Goal: Information Seeking & Learning: Learn about a topic

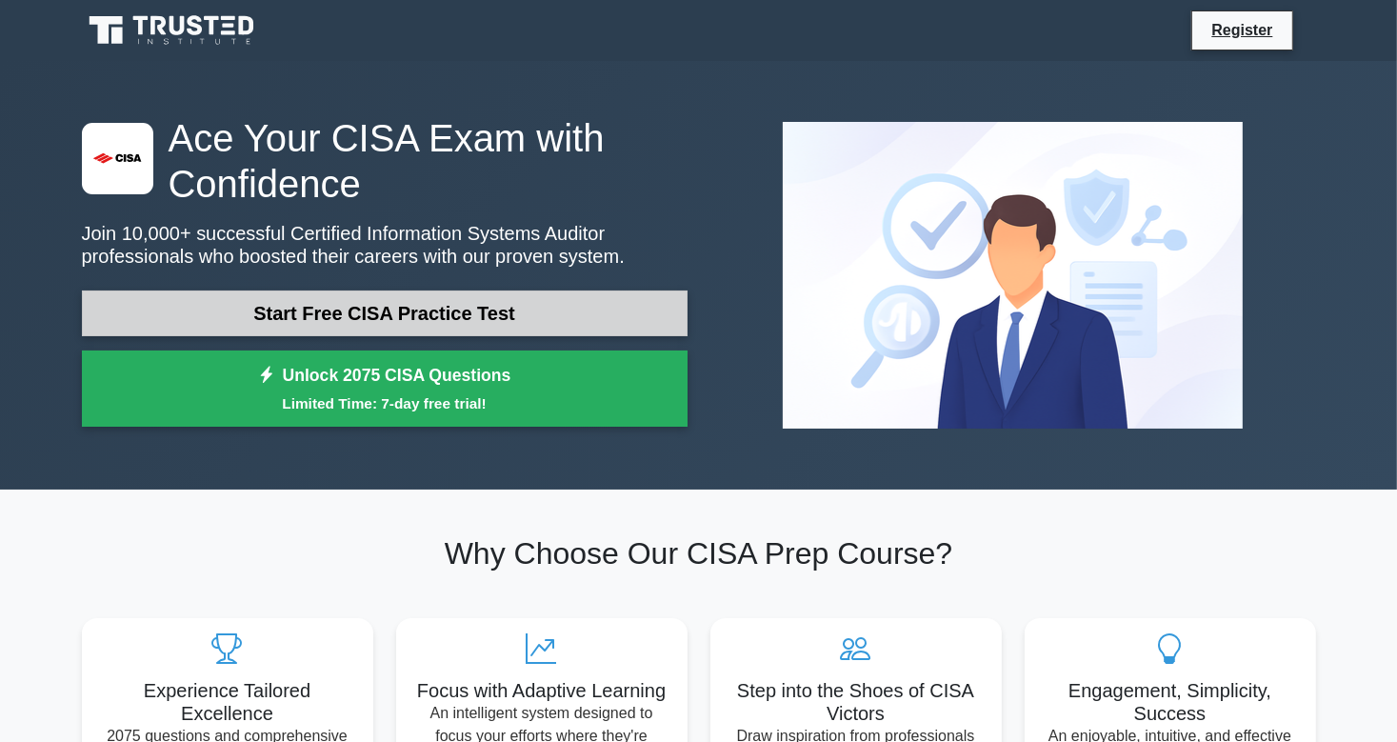
click at [538, 319] on link "Start Free CISA Practice Test" at bounding box center [385, 313] width 606 height 46
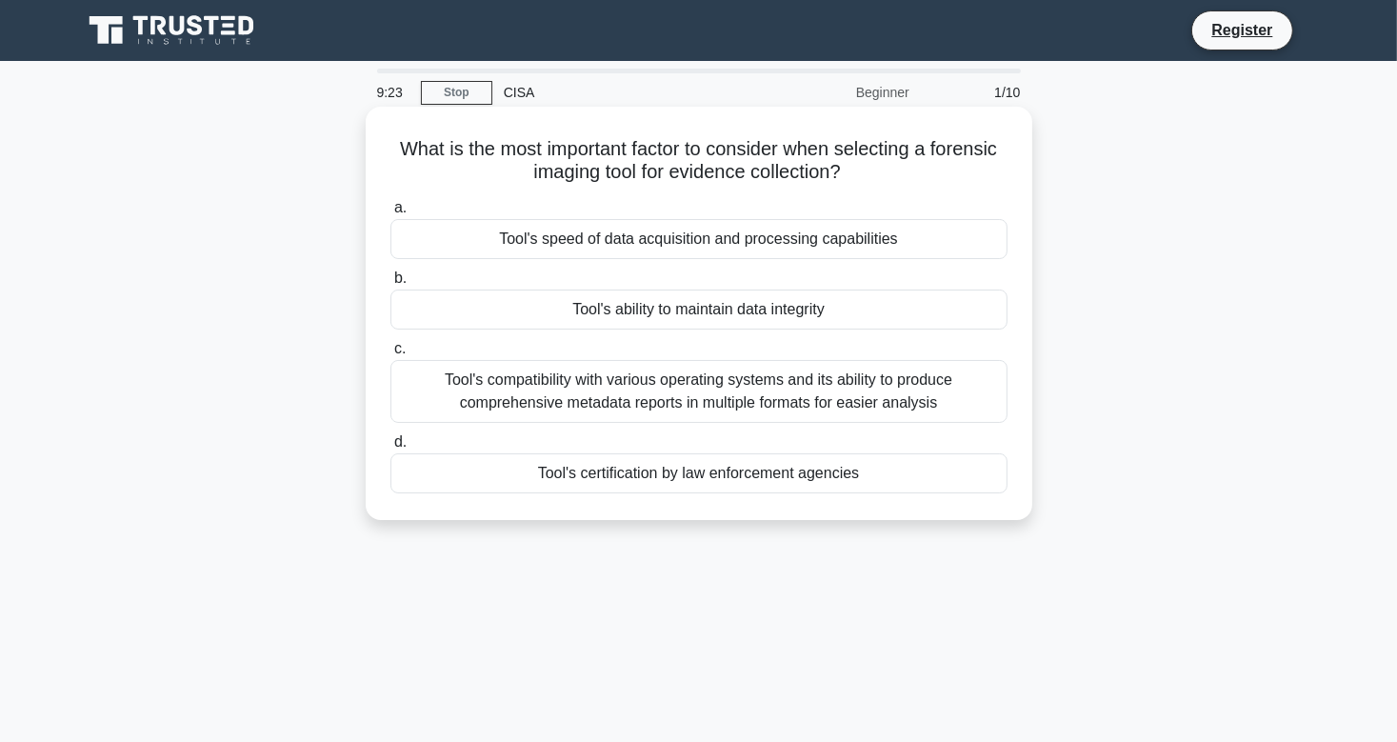
click at [718, 478] on div "Tool's certification by law enforcement agencies" at bounding box center [698, 473] width 617 height 40
click at [390, 448] on input "d. Tool's certification by law enforcement agencies" at bounding box center [390, 442] width 0 height 12
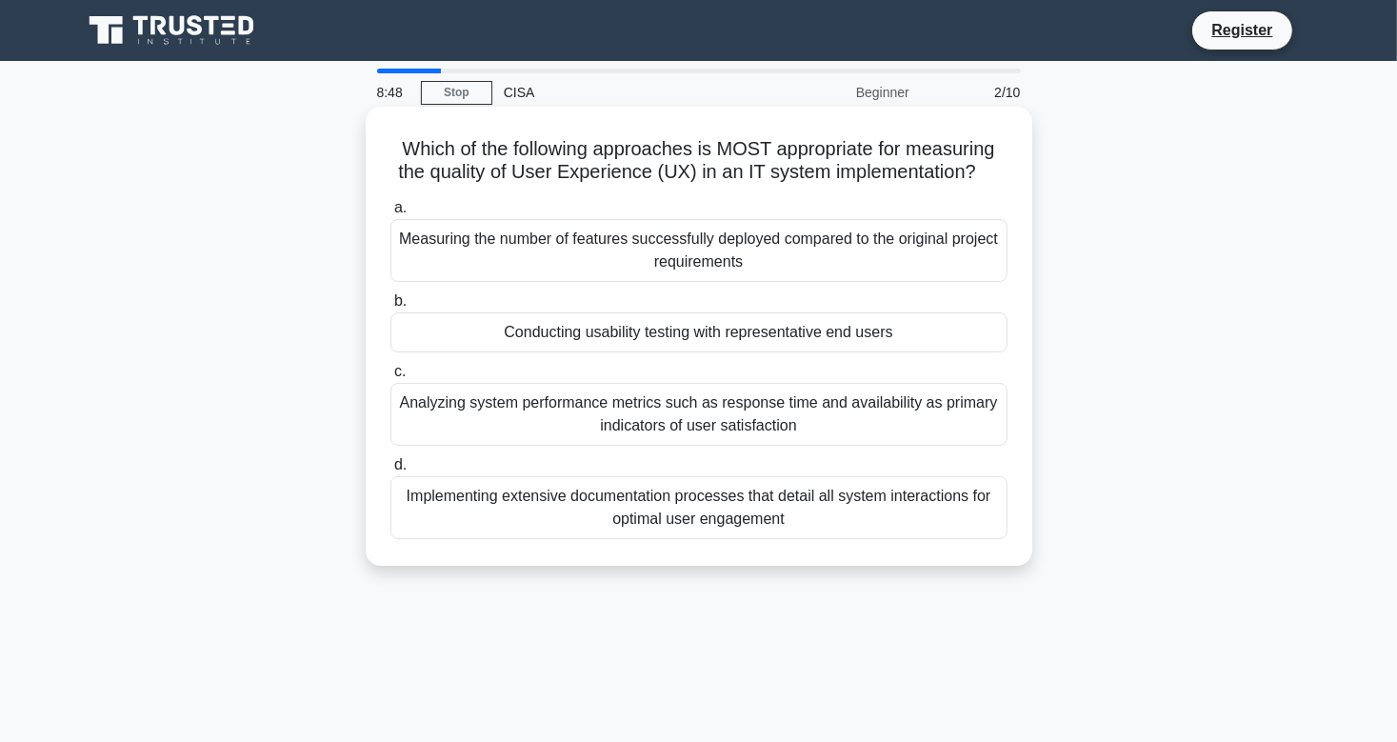
click at [764, 341] on div "Conducting usability testing with representative end users" at bounding box center [698, 332] width 617 height 40
click at [390, 308] on input "b. Conducting usability testing with representative end users" at bounding box center [390, 301] width 0 height 12
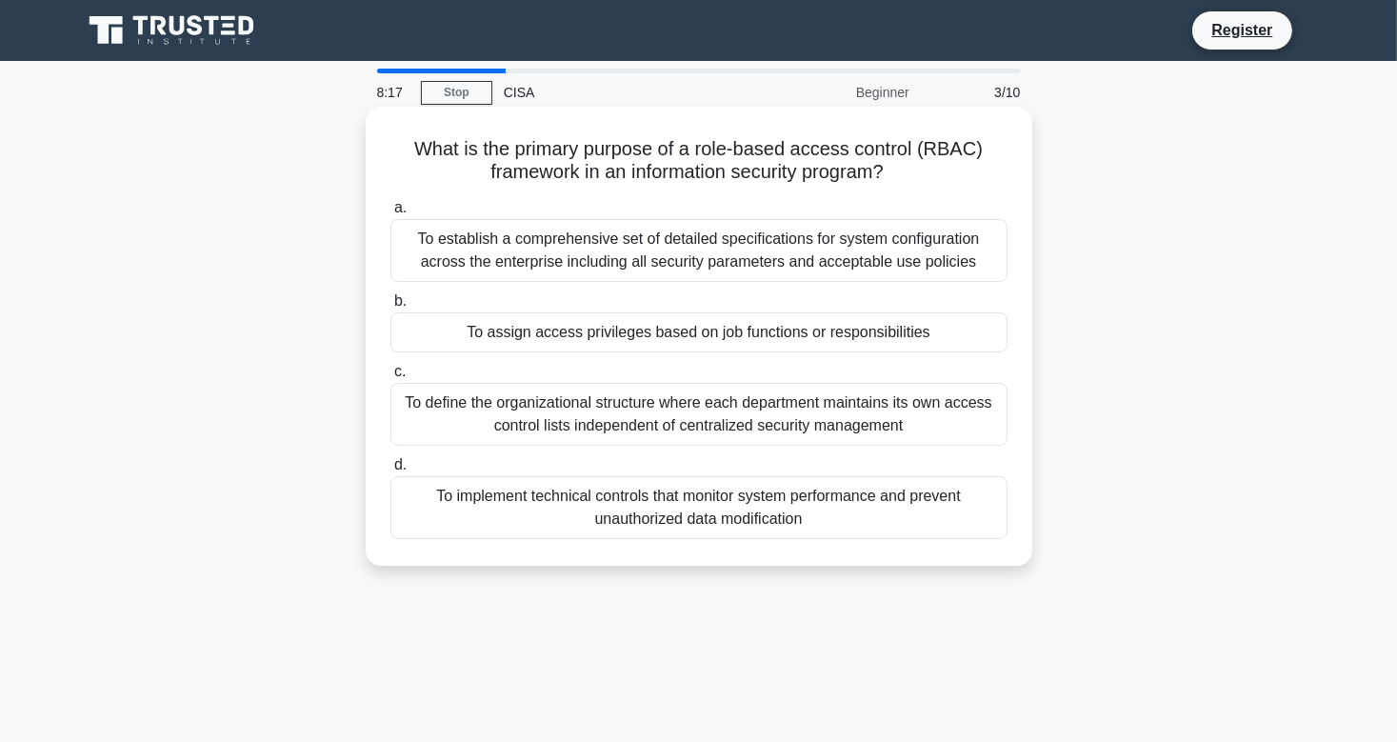
click at [721, 333] on div "To assign access privileges based on job functions or responsibilities" at bounding box center [698, 332] width 617 height 40
click at [390, 308] on input "b. To assign access privileges based on job functions or responsibilities" at bounding box center [390, 301] width 0 height 12
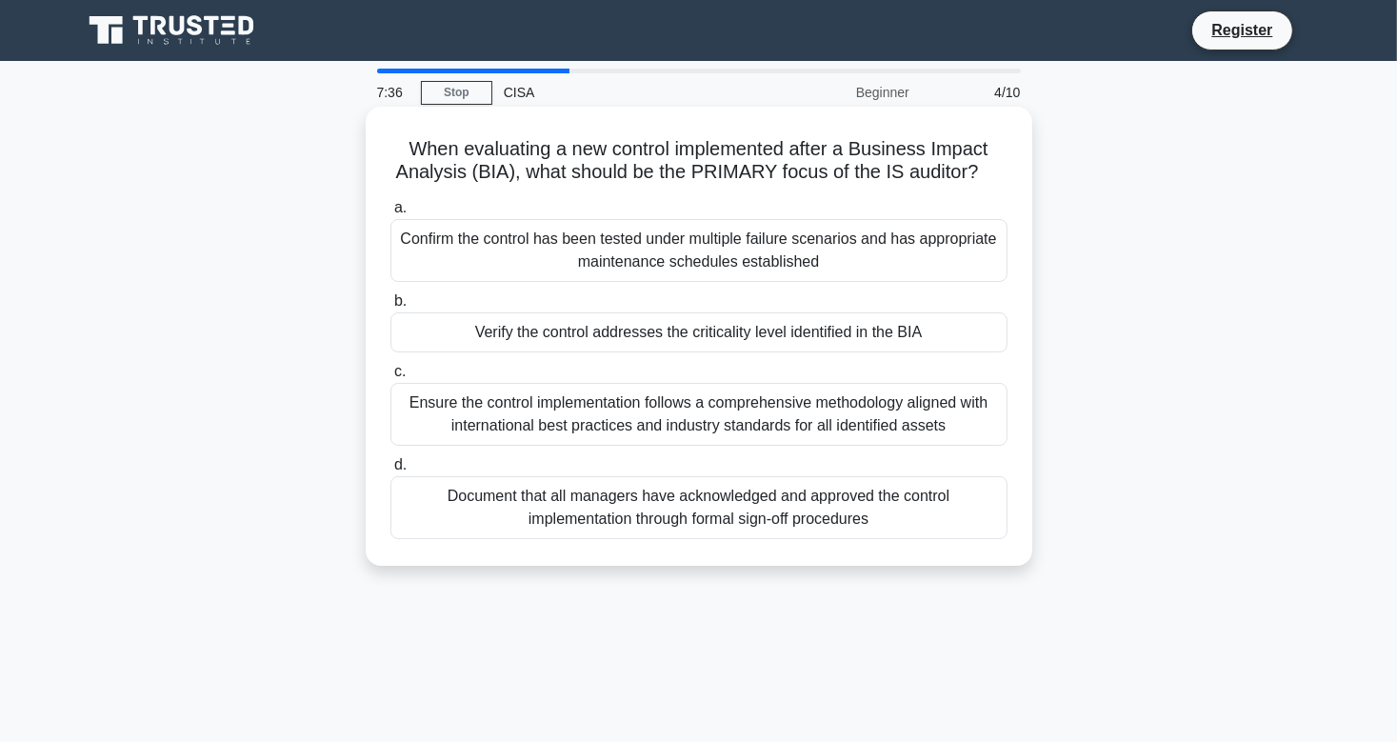
click at [808, 336] on div "Verify the control addresses the criticality level identified in the BIA" at bounding box center [698, 332] width 617 height 40
click at [390, 308] on input "b. Verify the control addresses the criticality level identified in the BIA" at bounding box center [390, 301] width 0 height 12
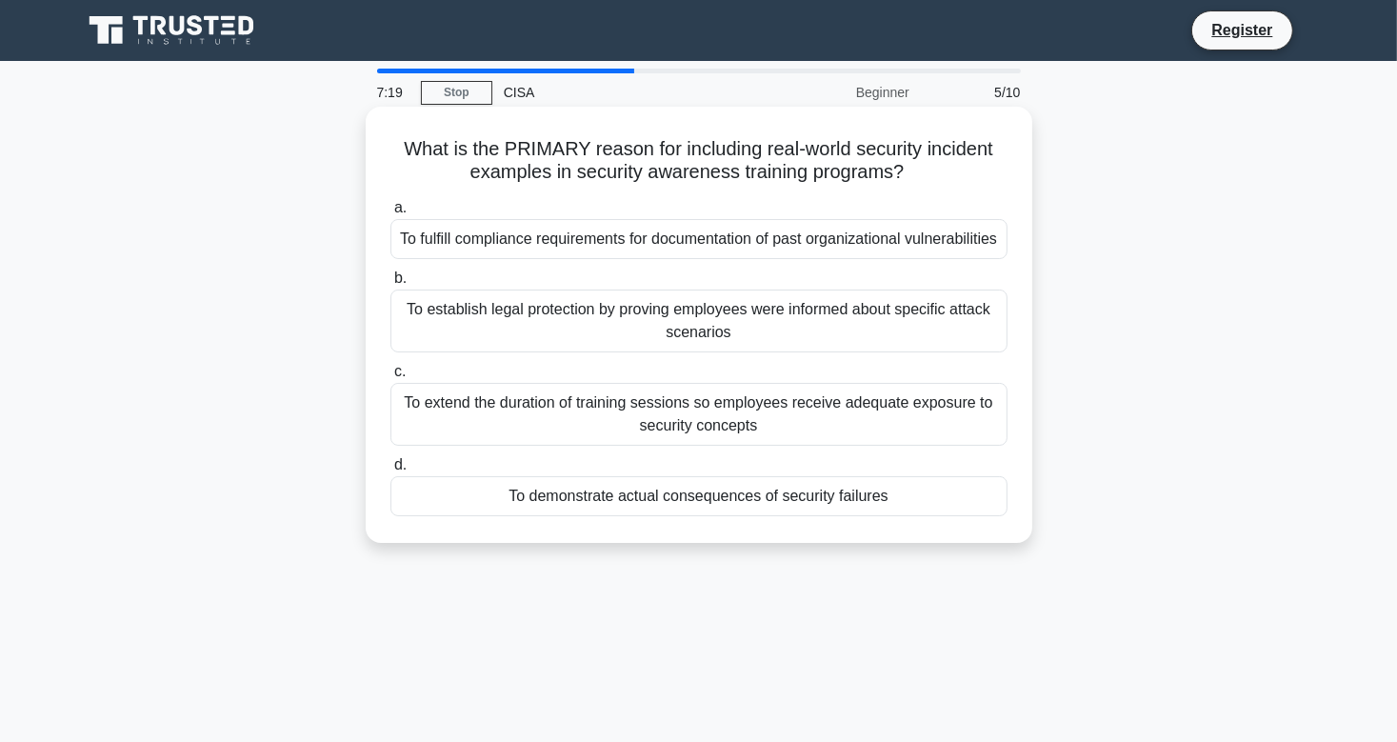
click at [853, 516] on div "To demonstrate actual consequences of security failures" at bounding box center [698, 496] width 617 height 40
click at [390, 471] on input "d. To demonstrate actual consequences of security failures" at bounding box center [390, 465] width 0 height 12
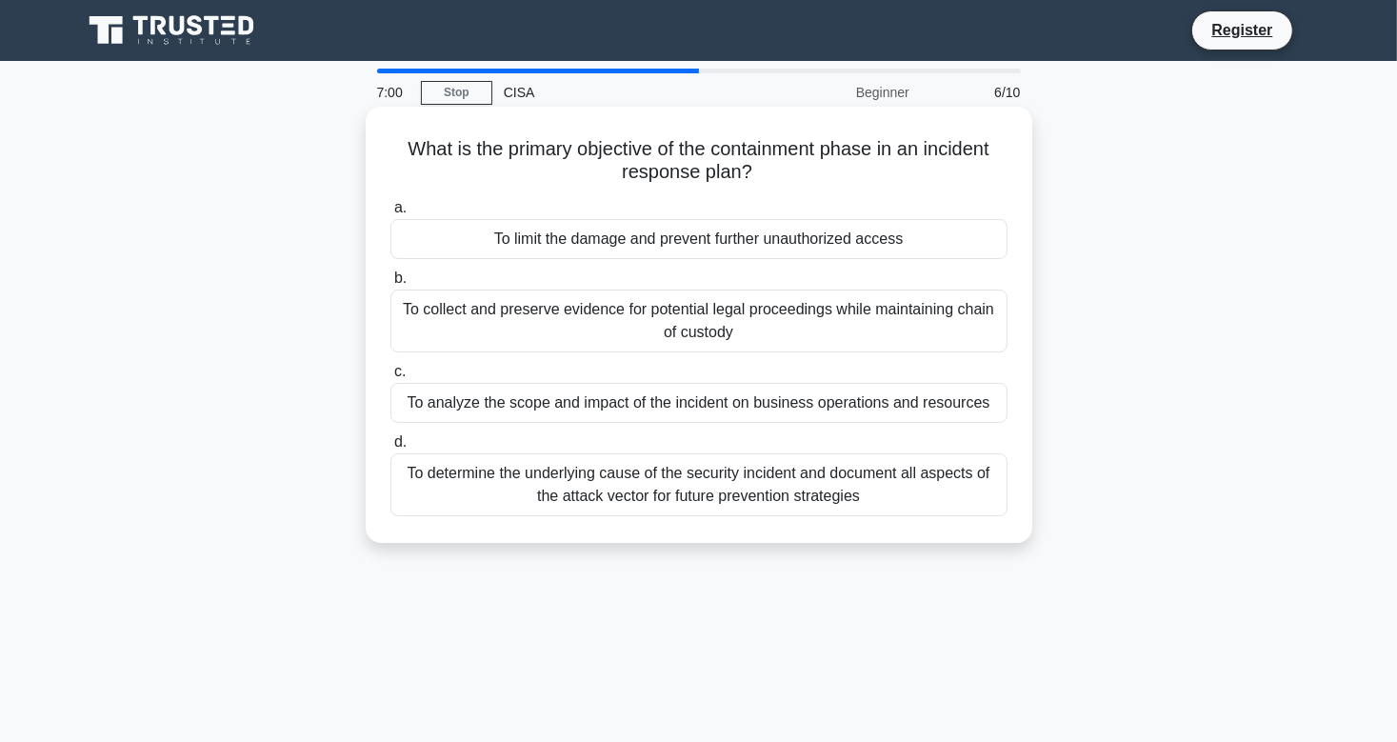
click at [683, 243] on div "To limit the damage and prevent further unauthorized access" at bounding box center [698, 239] width 617 height 40
click at [390, 214] on input "a. To limit the damage and prevent further unauthorized access" at bounding box center [390, 208] width 0 height 12
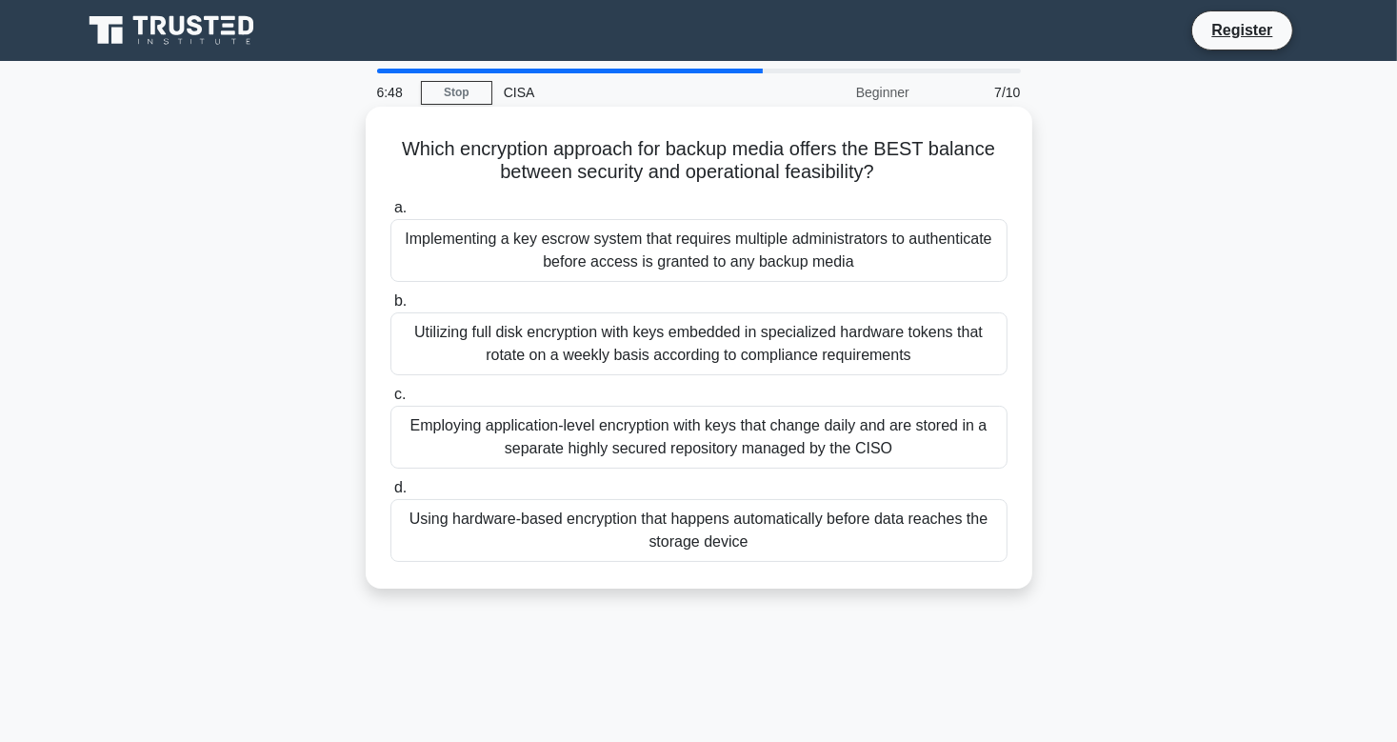
click at [707, 361] on div "Utilizing full disk encryption with keys embedded in specialized hardware token…" at bounding box center [698, 343] width 617 height 63
click at [390, 308] on input "b. Utilizing full disk encryption with keys embedded in specialized hardware to…" at bounding box center [390, 301] width 0 height 12
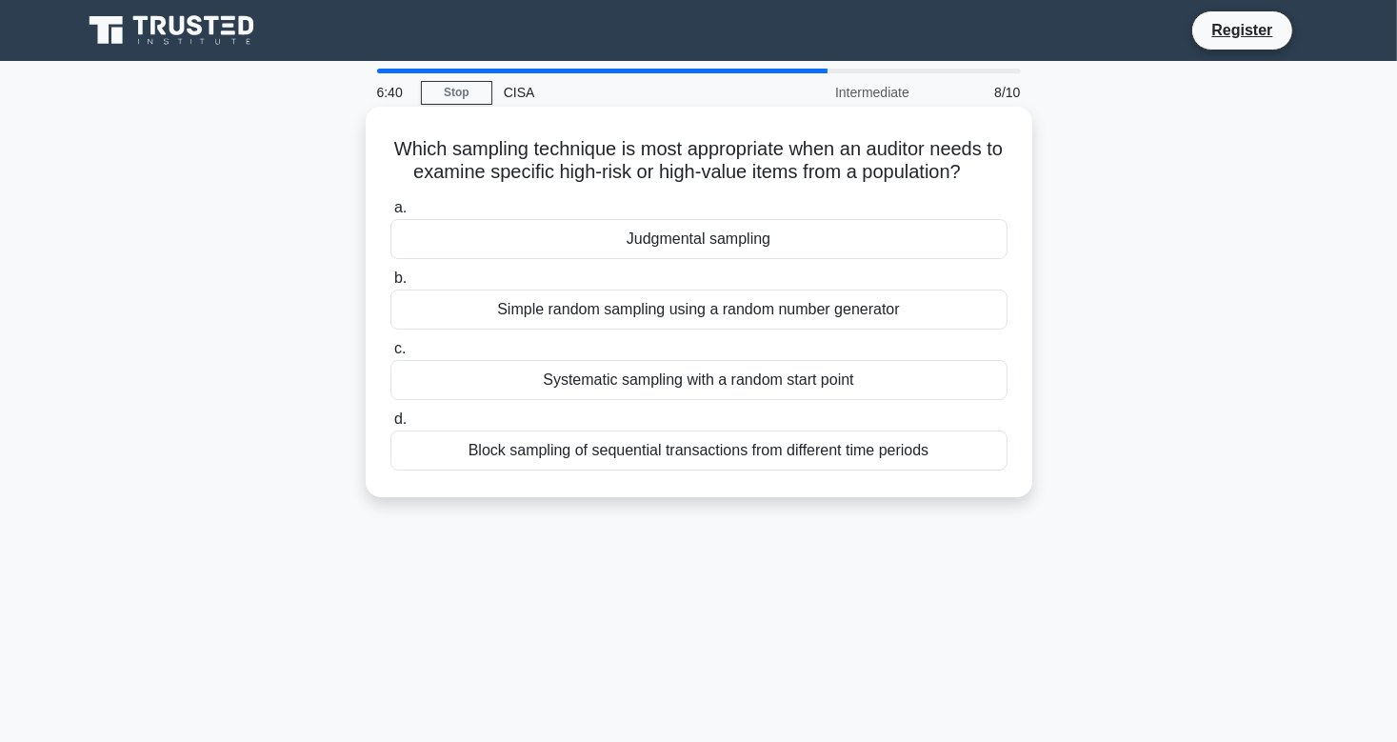
click at [682, 384] on div "Systematic sampling with a random start point" at bounding box center [698, 380] width 617 height 40
click at [390, 355] on input "c. Systematic sampling with a random start point" at bounding box center [390, 349] width 0 height 12
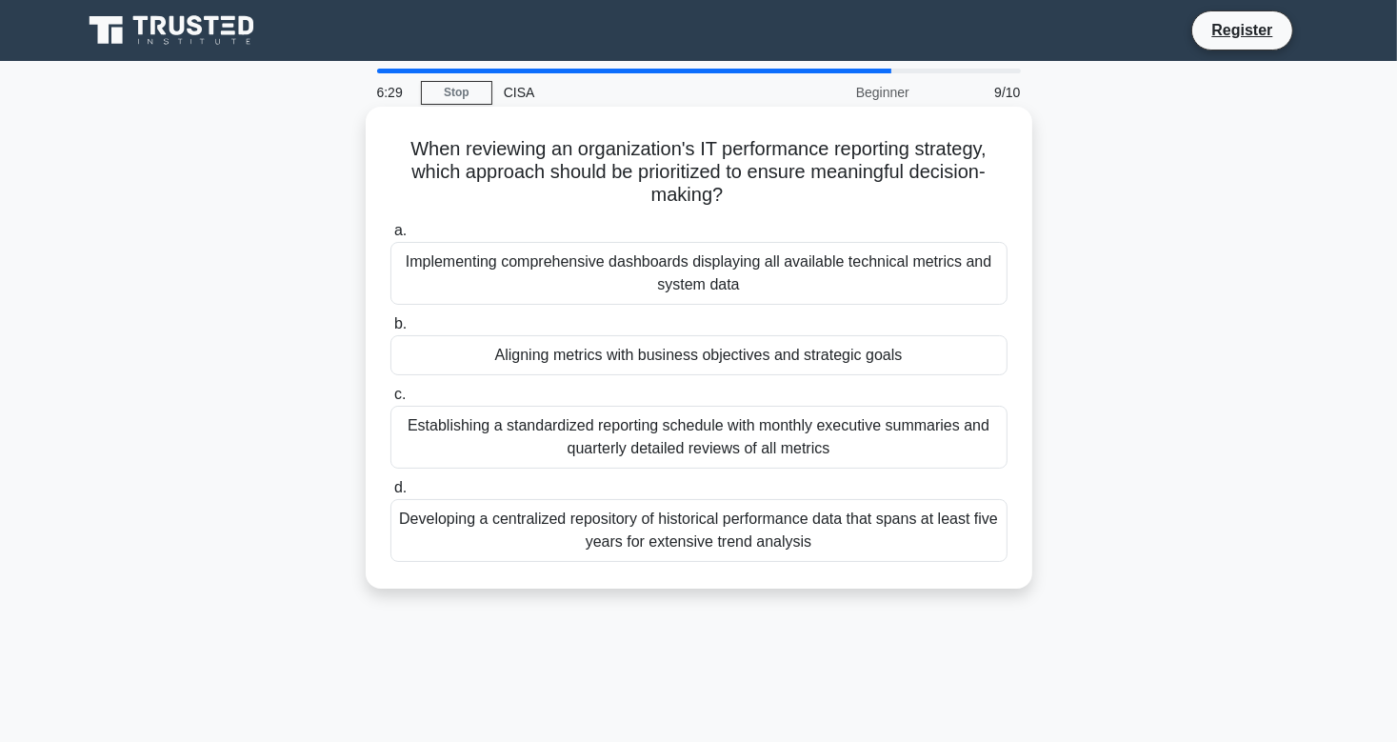
click at [689, 357] on div "Aligning metrics with business objectives and strategic goals" at bounding box center [698, 355] width 617 height 40
click at [390, 330] on input "b. Aligning metrics with business objectives and strategic goals" at bounding box center [390, 324] width 0 height 12
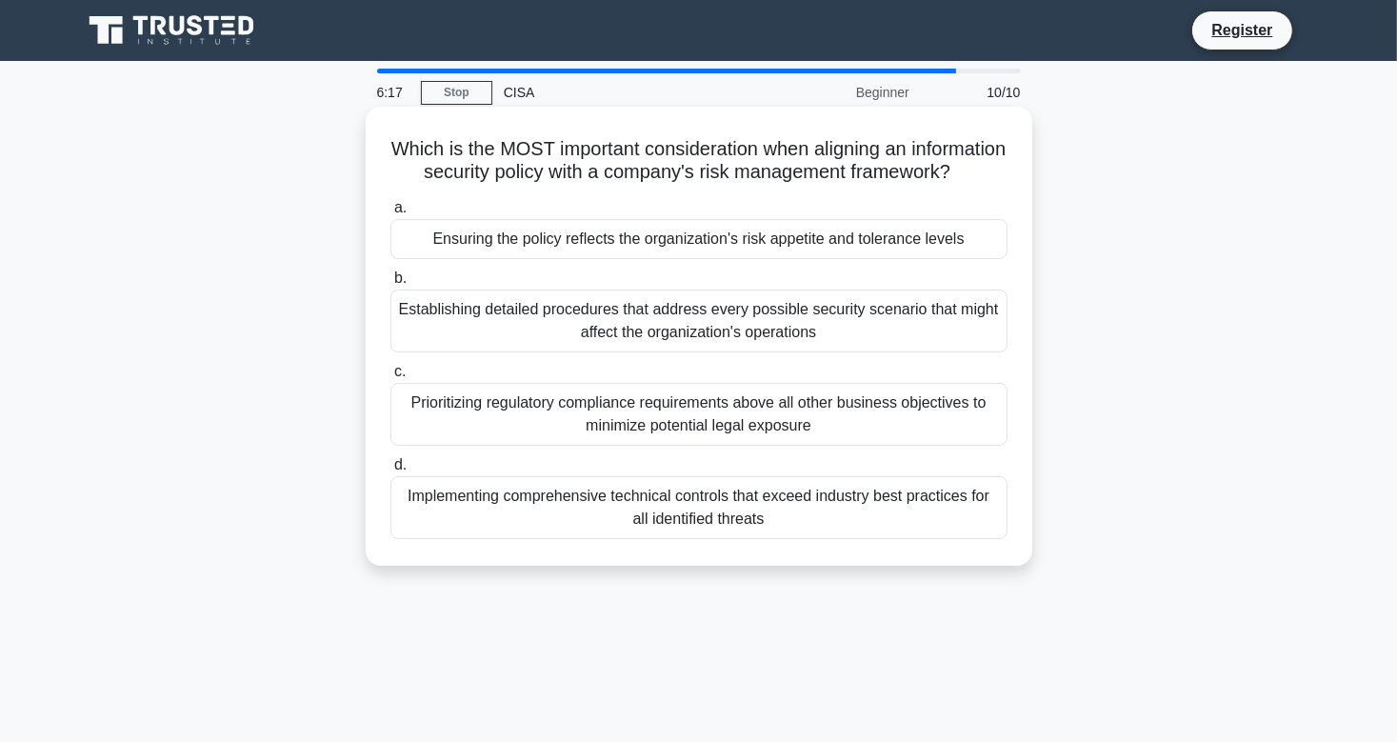
click at [766, 259] on div "Ensuring the policy reflects the organization's risk appetite and tolerance lev…" at bounding box center [698, 239] width 617 height 40
click at [390, 214] on input "a. Ensuring the policy reflects the organization's risk appetite and tolerance …" at bounding box center [390, 208] width 0 height 12
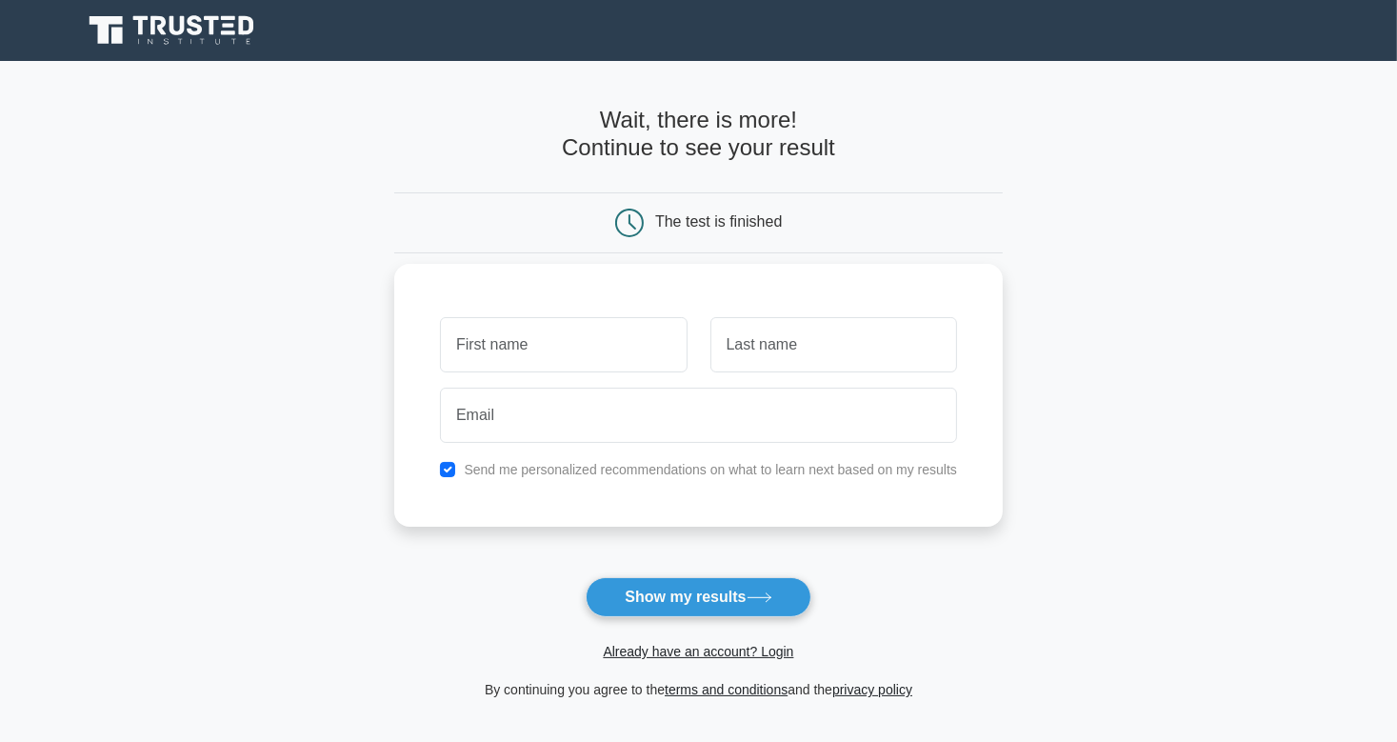
click at [504, 347] on input "text" at bounding box center [563, 344] width 247 height 55
type input "[PERSON_NAME]"
click at [753, 348] on input "text" at bounding box center [833, 344] width 247 height 55
type input "0WINO"
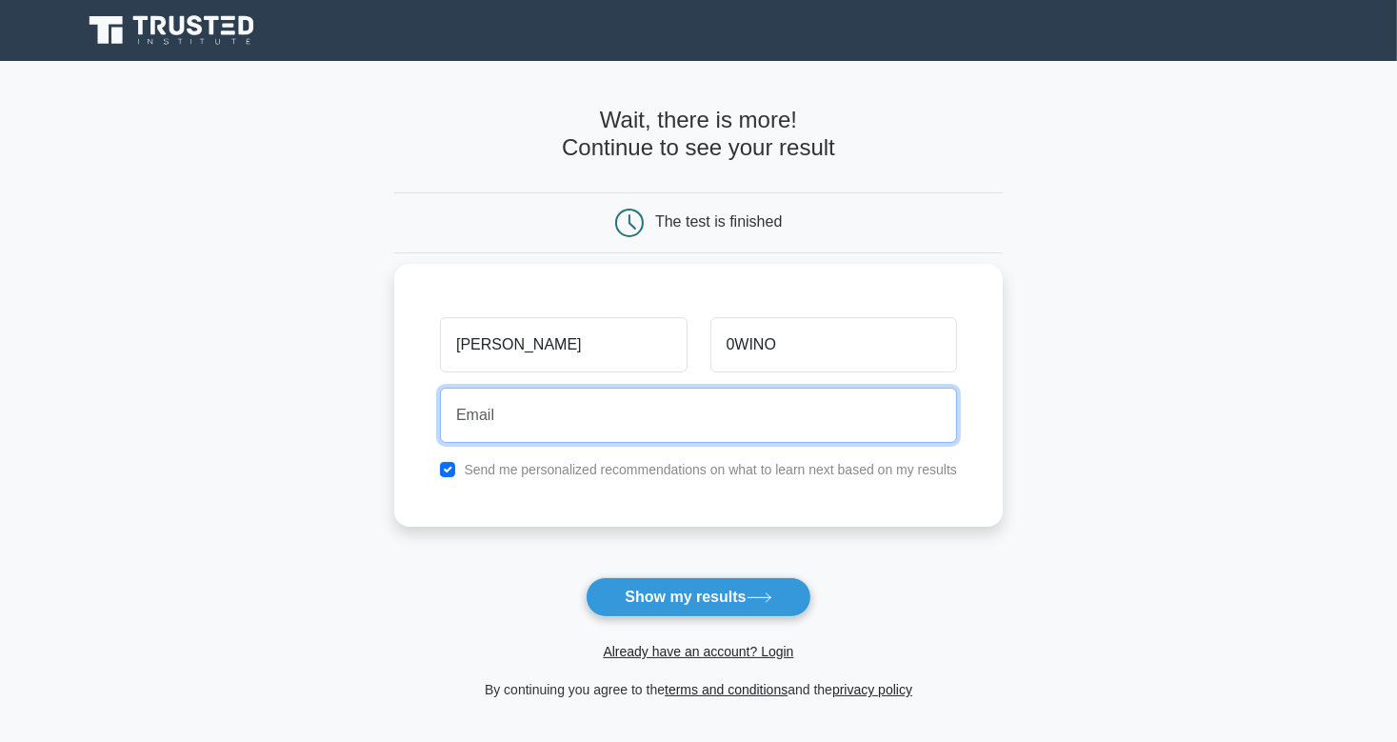
click at [665, 405] on input "email" at bounding box center [698, 414] width 517 height 55
type input "[EMAIL_ADDRESS][DOMAIN_NAME]"
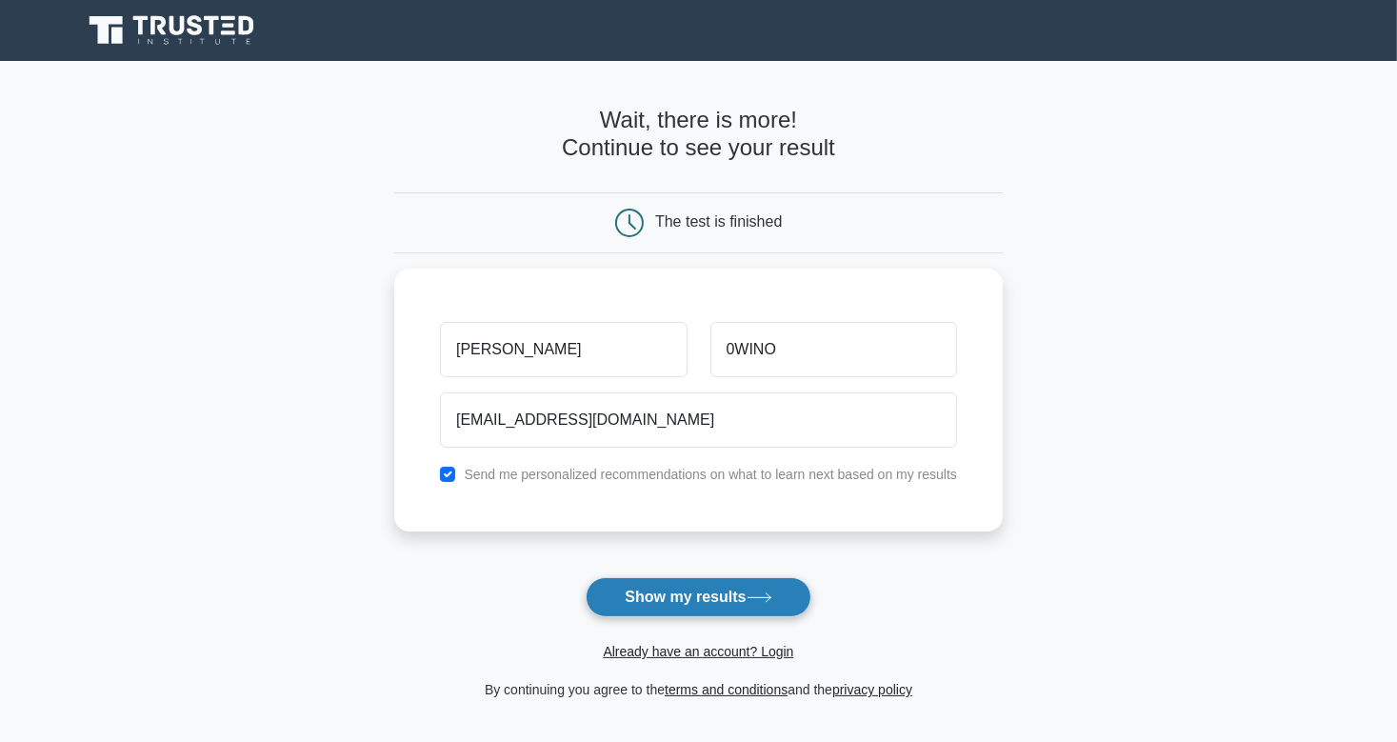
click at [714, 592] on button "Show my results" at bounding box center [698, 597] width 225 height 40
